Goal: Transaction & Acquisition: Purchase product/service

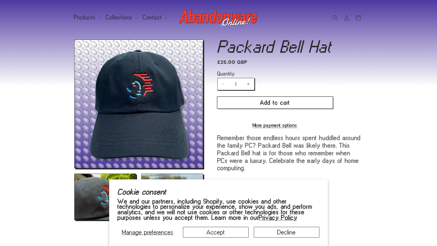
click at [260, 103] on button "Add to cart" at bounding box center [275, 103] width 116 height 12
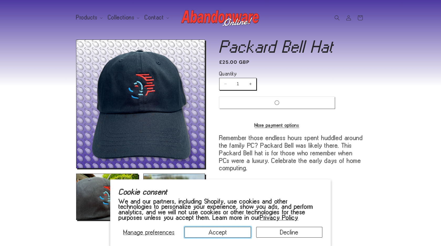
click at [225, 234] on button "Accept" at bounding box center [218, 232] width 66 height 11
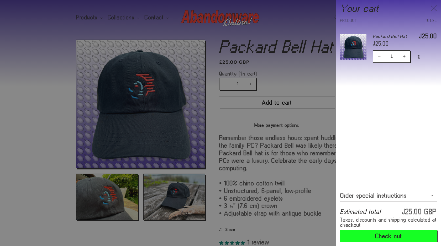
click at [434, 8] on icon "Close" at bounding box center [434, 9] width 6 height 6
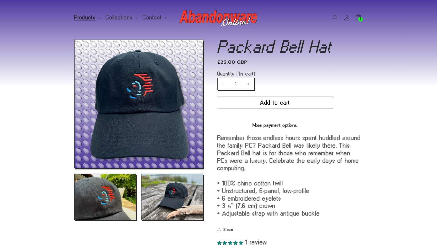
click at [90, 19] on span "Products" at bounding box center [85, 17] width 22 height 5
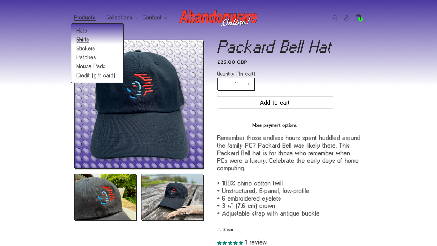
click at [90, 40] on link "Shirts" at bounding box center [97, 39] width 52 height 9
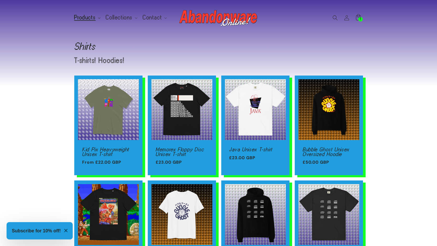
click at [96, 18] on summary "Products" at bounding box center [87, 17] width 32 height 11
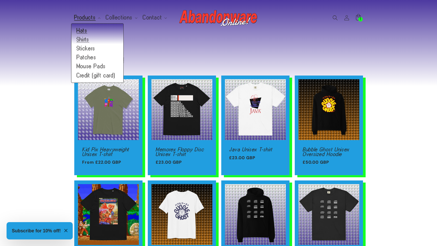
click at [85, 32] on link "Hats" at bounding box center [97, 30] width 52 height 9
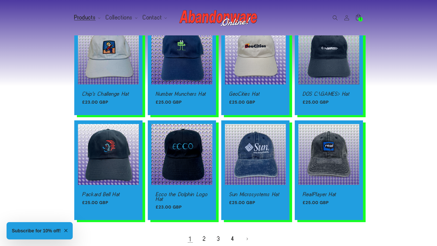
scroll to position [281, 0]
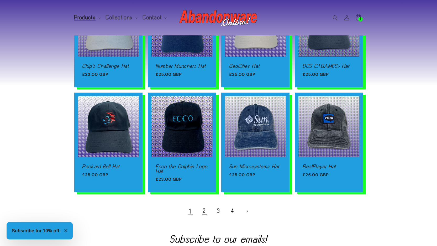
click at [205, 209] on link "2" at bounding box center [205, 212] width 12 height 12
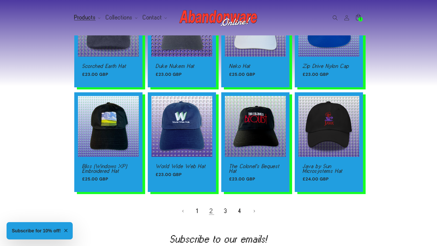
scroll to position [346, 0]
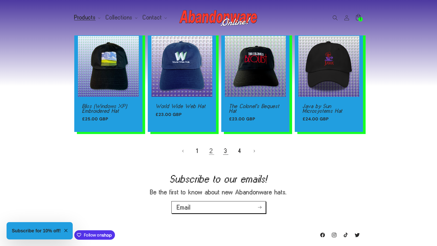
click at [226, 152] on link "3" at bounding box center [226, 151] width 12 height 12
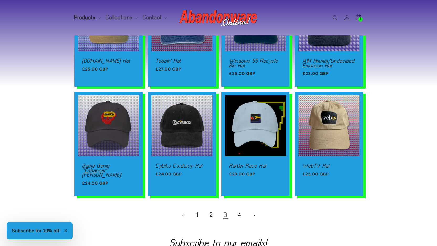
scroll to position [308, 0]
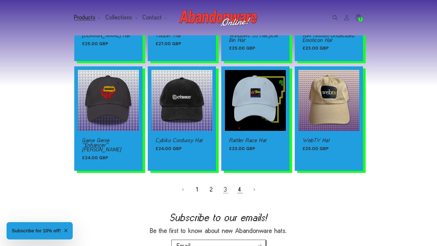
click at [238, 186] on link "4" at bounding box center [240, 190] width 12 height 12
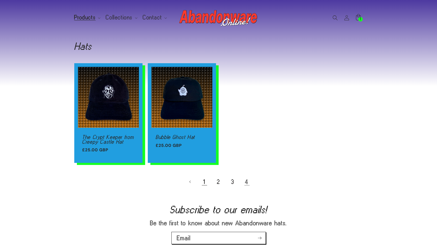
click at [203, 183] on link "1" at bounding box center [205, 182] width 12 height 12
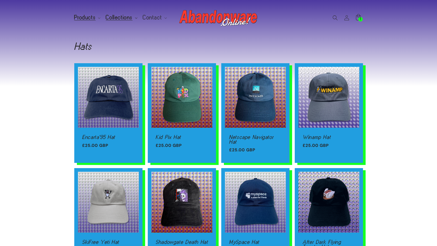
click at [135, 19] on icon at bounding box center [136, 18] width 3 height 2
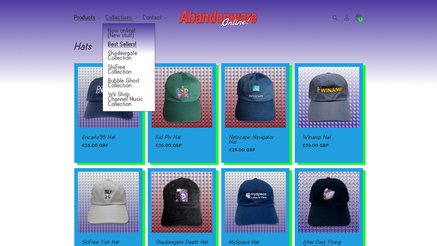
click at [124, 44] on link "Best Sellers!" at bounding box center [129, 44] width 52 height 9
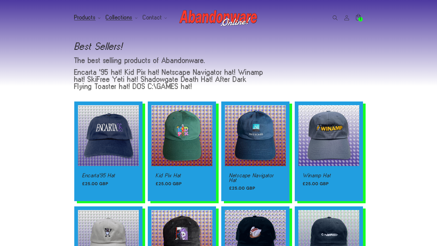
click at [98, 18] on icon at bounding box center [99, 18] width 3 height 2
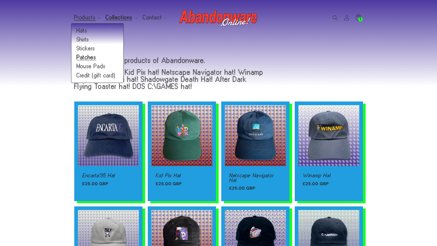
click at [84, 57] on link "Patches" at bounding box center [97, 57] width 52 height 9
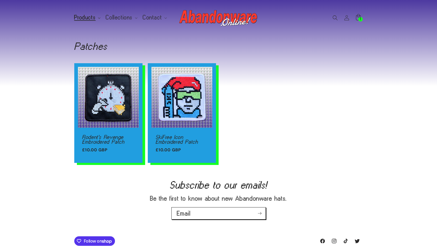
click at [98, 16] on summary "Products" at bounding box center [87, 17] width 32 height 11
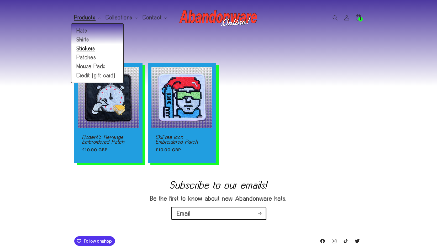
click at [83, 49] on link "Stickers" at bounding box center [97, 48] width 52 height 9
